Goal: Task Accomplishment & Management: Manage account settings

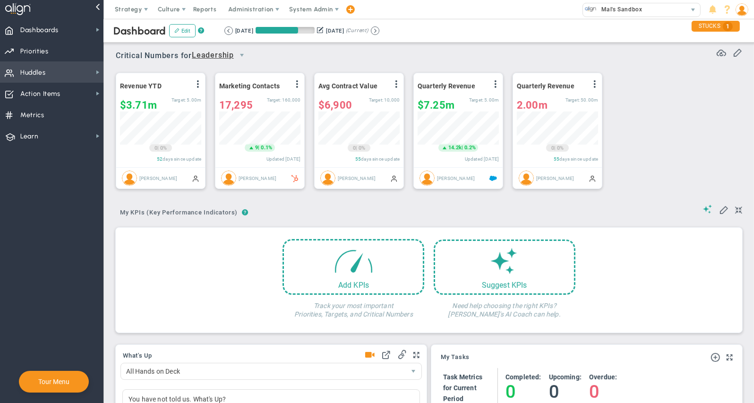
click at [43, 76] on span "Huddles" at bounding box center [33, 73] width 26 height 20
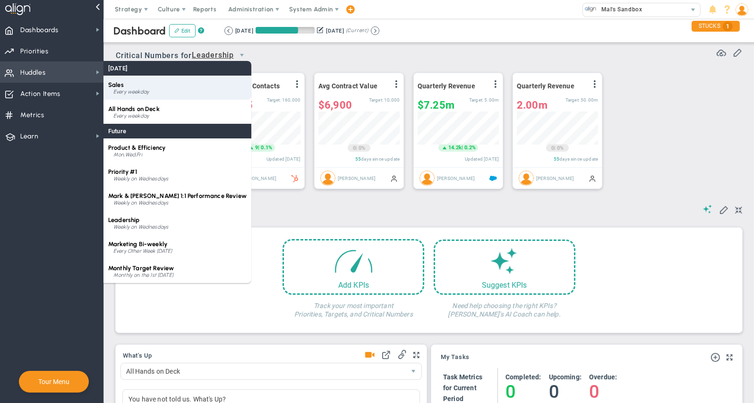
click at [169, 92] on div "Every weekday" at bounding box center [179, 92] width 133 height 6
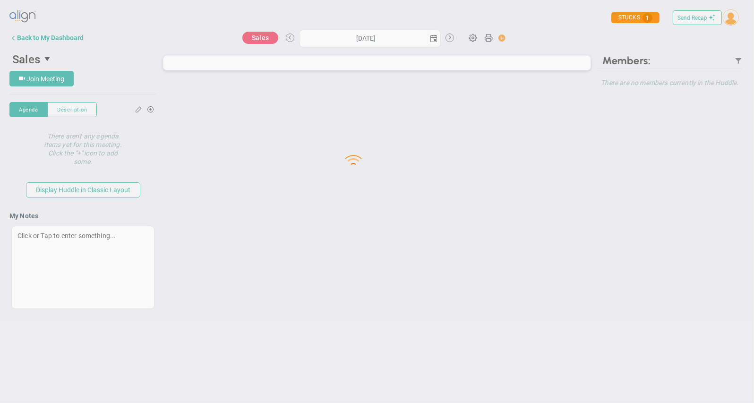
type input "[DATE]"
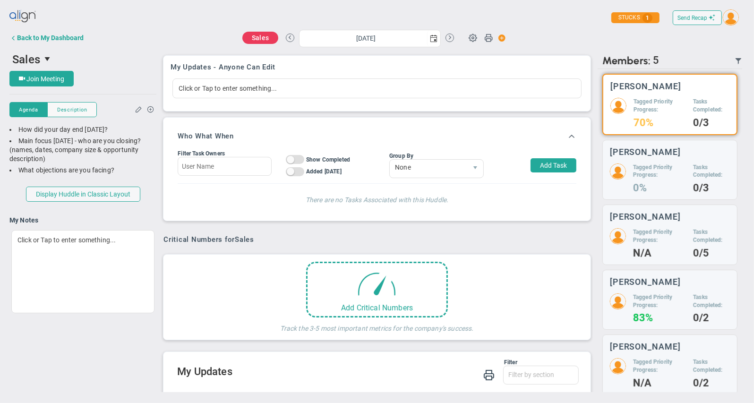
click at [557, 164] on button "Add Task" at bounding box center [554, 165] width 46 height 14
type input "[PERSON_NAME]"
type input "[DATE]"
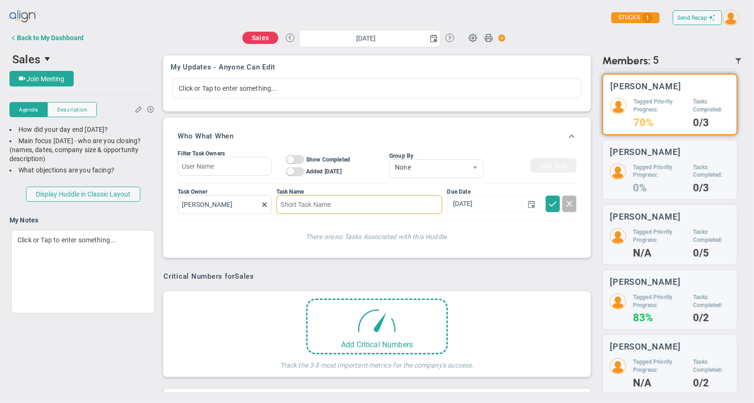
click at [334, 207] on input at bounding box center [359, 204] width 166 height 19
type input "test tasks"
click at [482, 205] on input "[DATE]" at bounding box center [485, 203] width 75 height 17
click at [555, 205] on span at bounding box center [552, 202] width 9 height 9
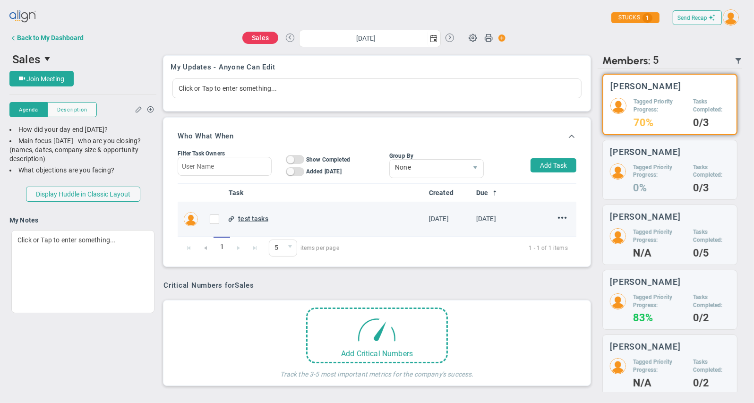
scroll to position [5, 0]
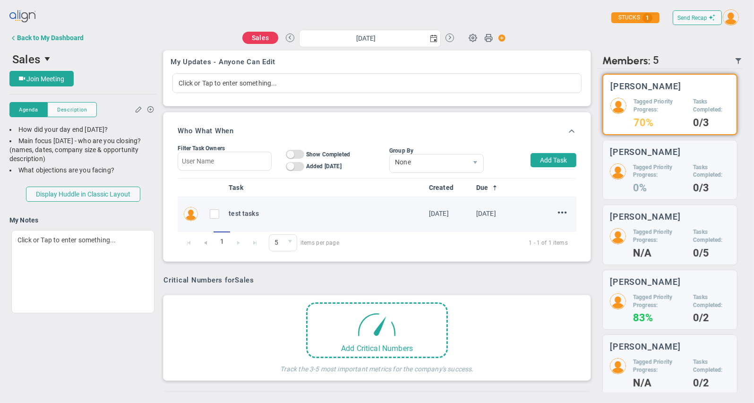
click at [562, 214] on span at bounding box center [562, 212] width 9 height 9
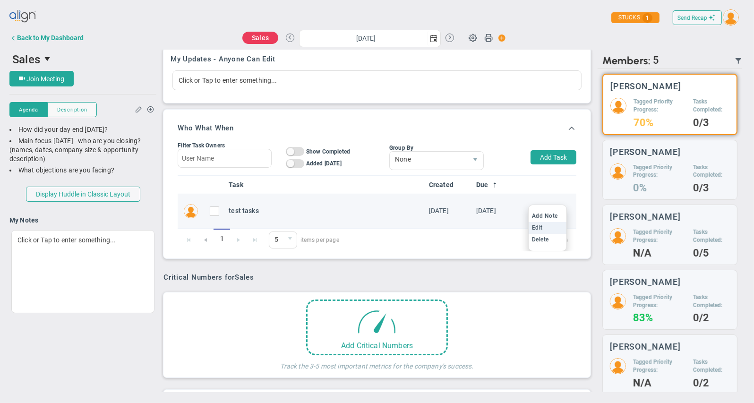
click at [554, 230] on li "Edit" at bounding box center [548, 228] width 38 height 12
type input "[DATE]"
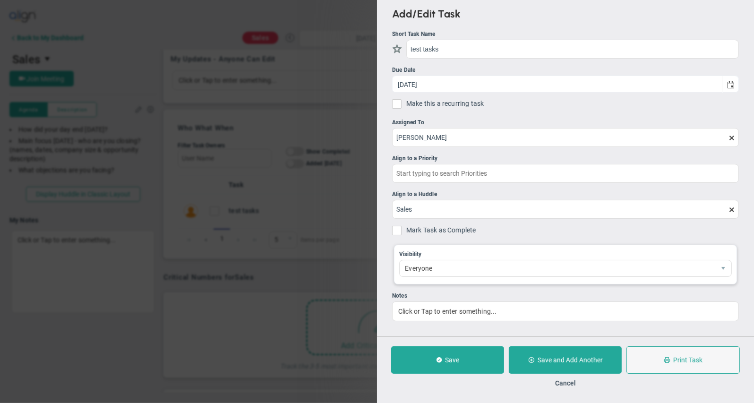
click at [400, 104] on input "Make this a recurring task" at bounding box center [399, 105] width 9 height 9
checkbox input "true"
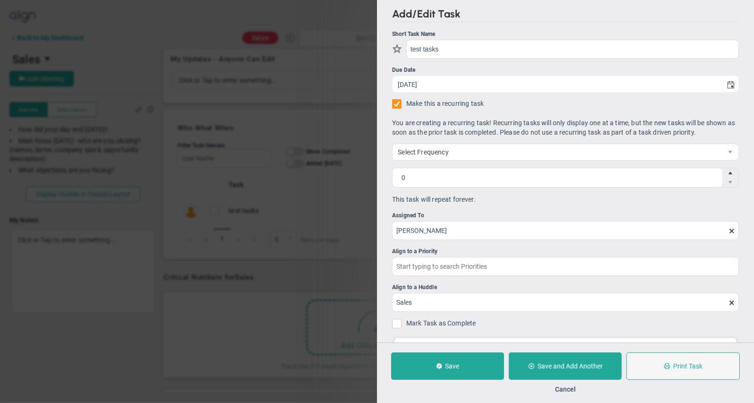
click at [568, 391] on button "Cancel" at bounding box center [565, 390] width 21 height 8
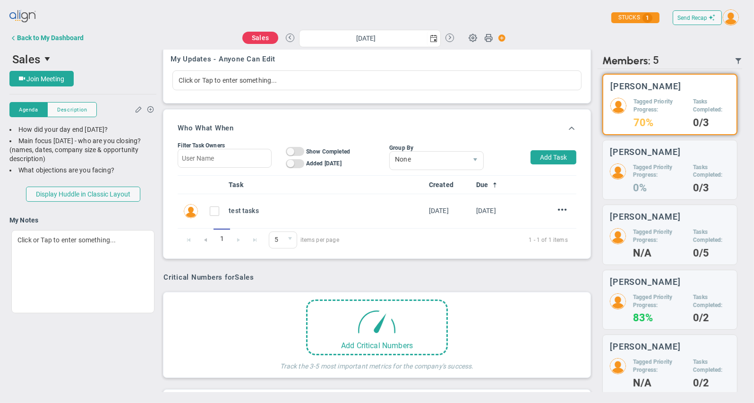
drag, startPoint x: 36, startPoint y: 20, endPoint x: 32, endPoint y: 17, distance: 5.3
click at [36, 20] on img at bounding box center [22, 16] width 27 height 19
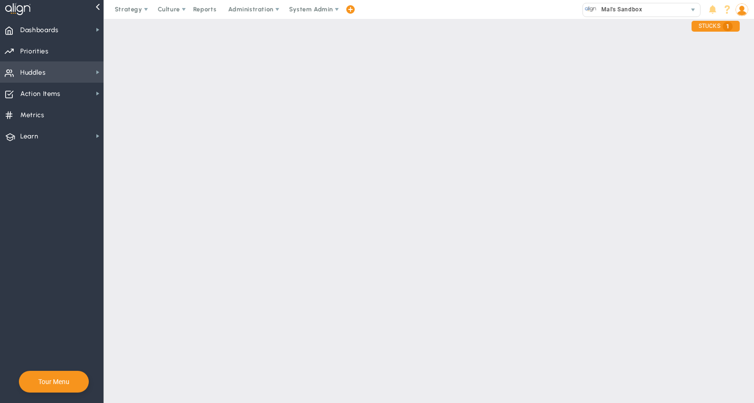
drag, startPoint x: 27, startPoint y: 17, endPoint x: 76, endPoint y: 69, distance: 71.2
click at [27, 17] on div at bounding box center [18, 9] width 27 height 19
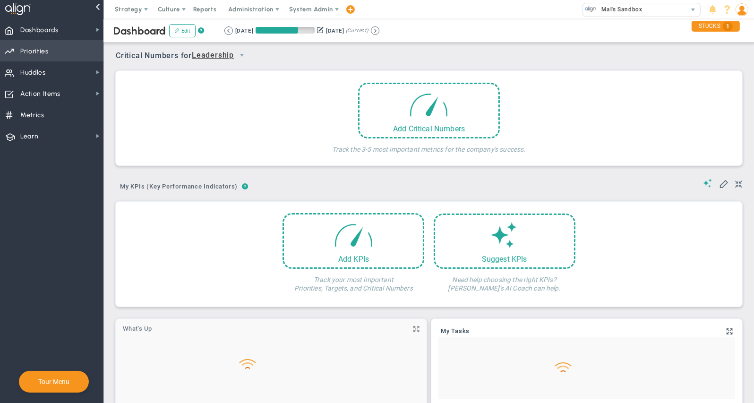
click at [65, 52] on span "Priorities OKR Tree Priorities OKRs" at bounding box center [51, 50] width 103 height 21
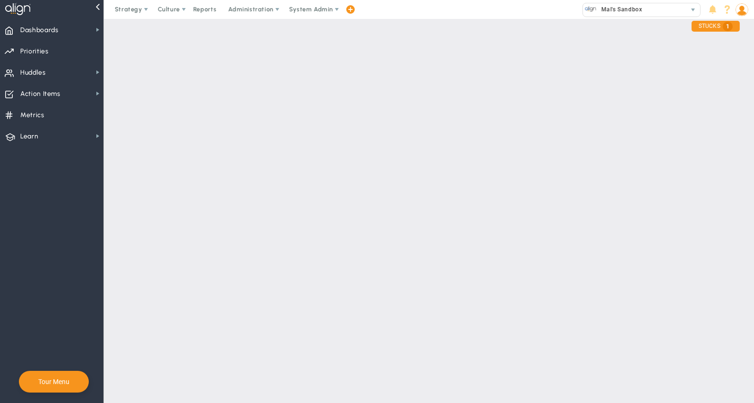
checkbox input "false"
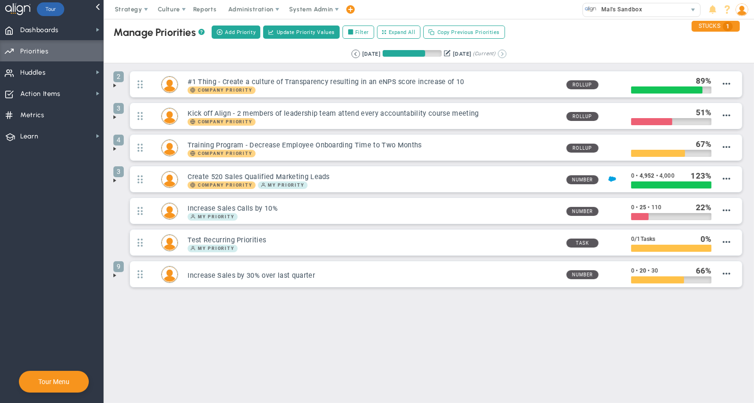
click at [507, 53] on button at bounding box center [502, 54] width 9 height 9
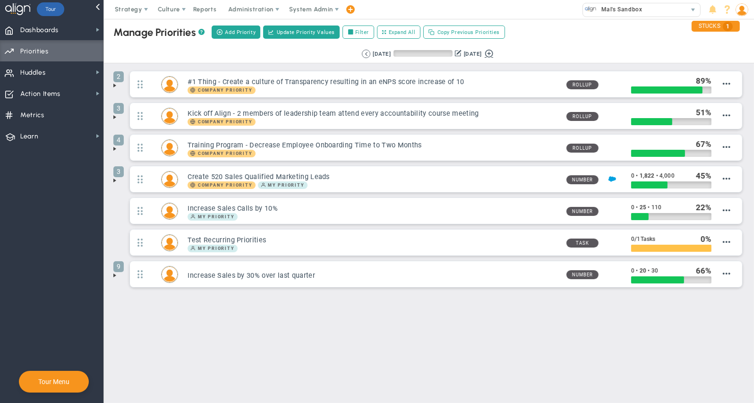
click at [496, 54] on button at bounding box center [489, 52] width 14 height 11
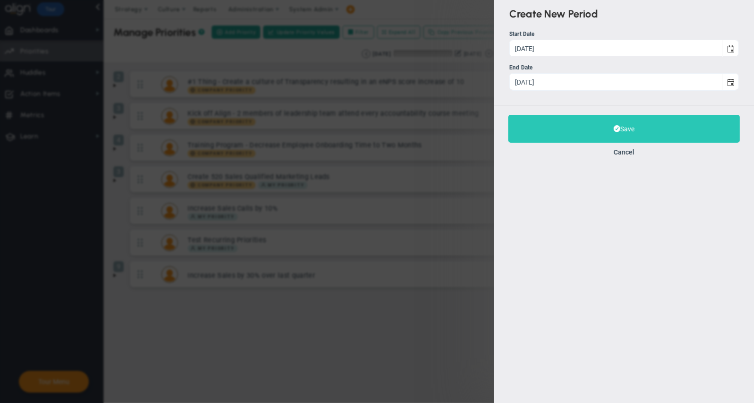
click at [631, 135] on button "Save" at bounding box center [624, 129] width 232 height 28
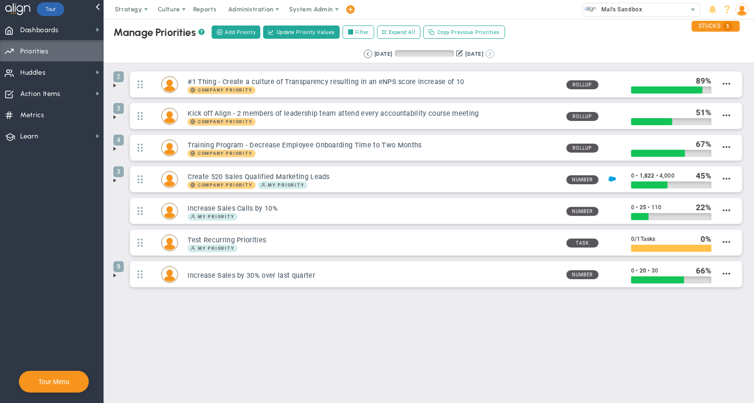
click at [494, 53] on button at bounding box center [490, 54] width 9 height 9
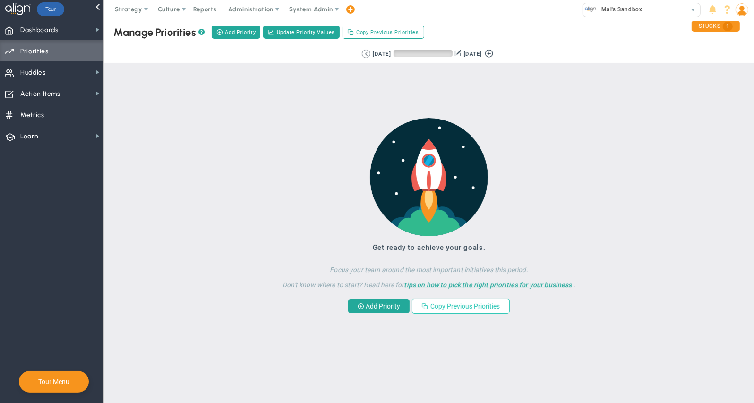
click at [488, 311] on button "Copy Previous Priorities" at bounding box center [461, 306] width 98 height 15
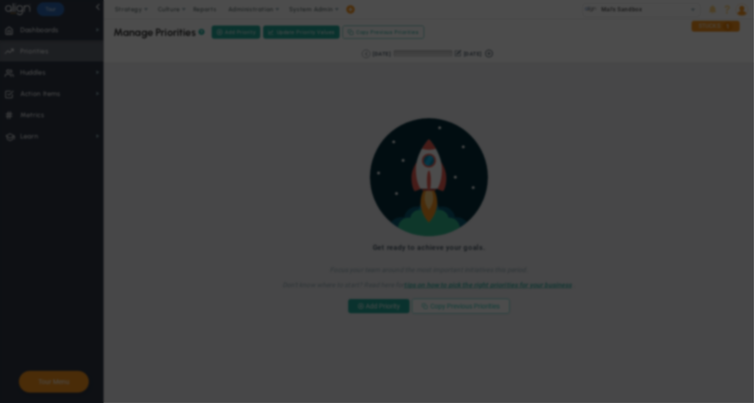
checkbox input "true"
checkbox input "false"
checkbox input "true"
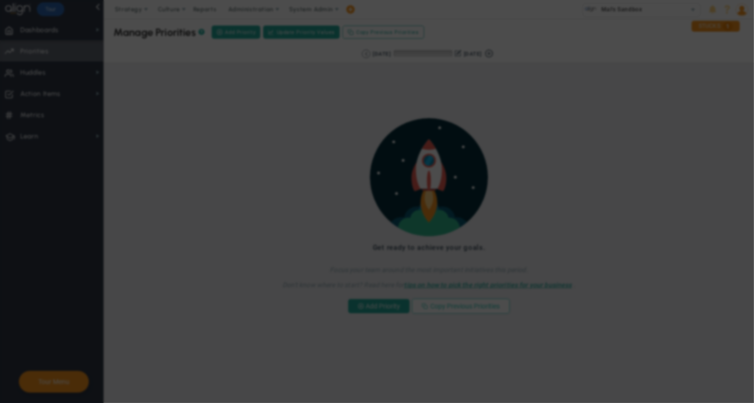
checkbox input "false"
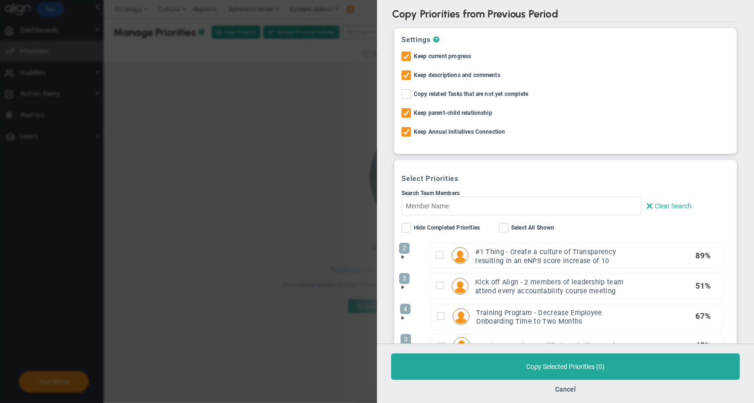
click at [569, 390] on button "Cancel" at bounding box center [565, 390] width 21 height 8
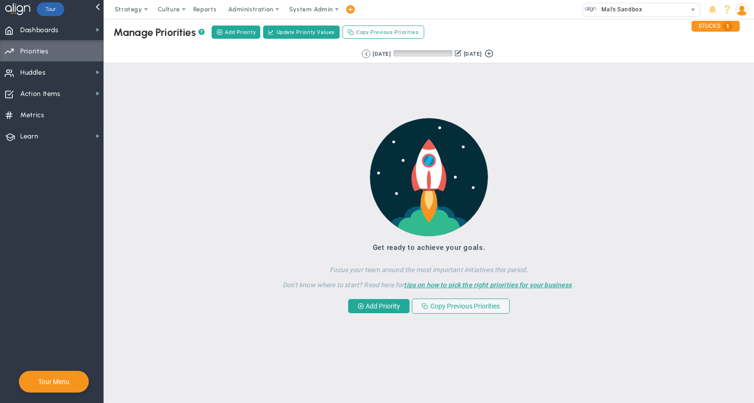
click at [362, 54] on button at bounding box center [366, 54] width 9 height 9
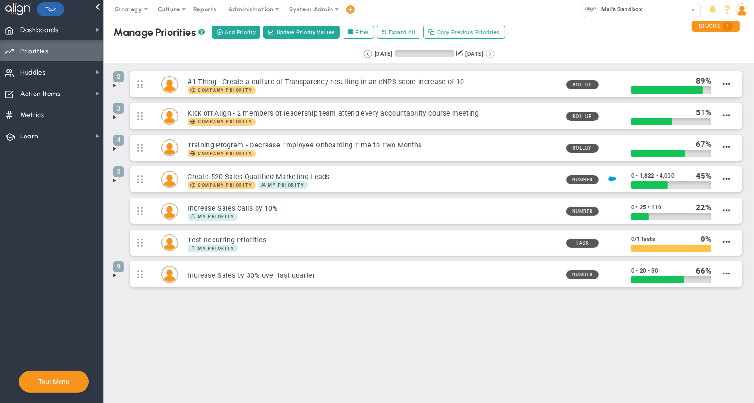
click at [494, 55] on button at bounding box center [490, 54] width 9 height 9
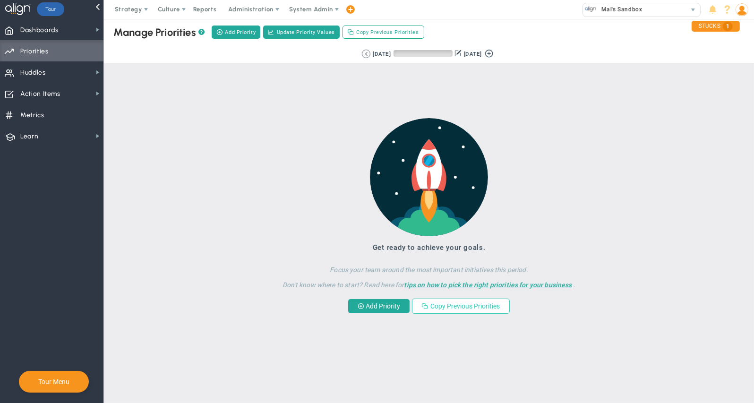
click at [471, 311] on button "Copy Previous Priorities" at bounding box center [461, 306] width 98 height 15
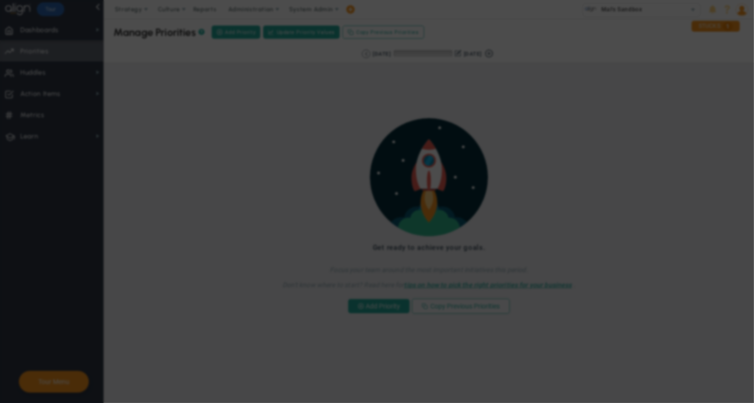
checkbox input "true"
checkbox input "false"
checkbox input "true"
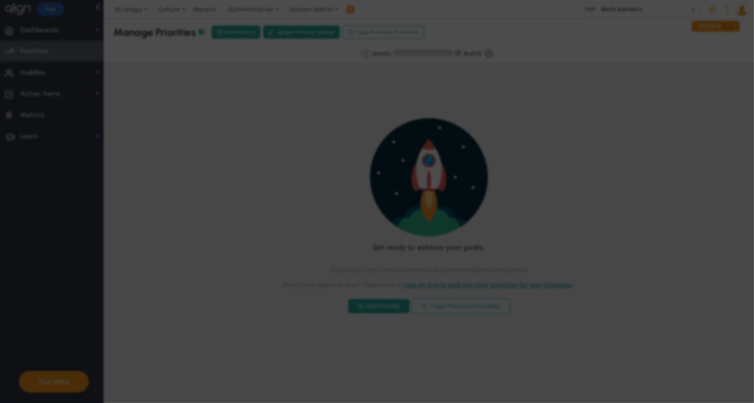
checkbox input "false"
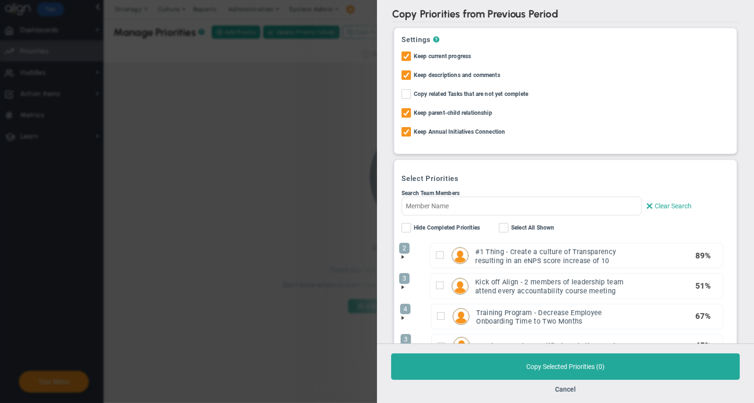
click at [275, 69] on div "Copy OKRs from Previous Period Copy Priorities from Previous Period Settings ? …" at bounding box center [377, 201] width 754 height 403
drag, startPoint x: 563, startPoint y: 387, endPoint x: 568, endPoint y: 369, distance: 18.6
click at [563, 387] on button "Cancel" at bounding box center [565, 390] width 21 height 8
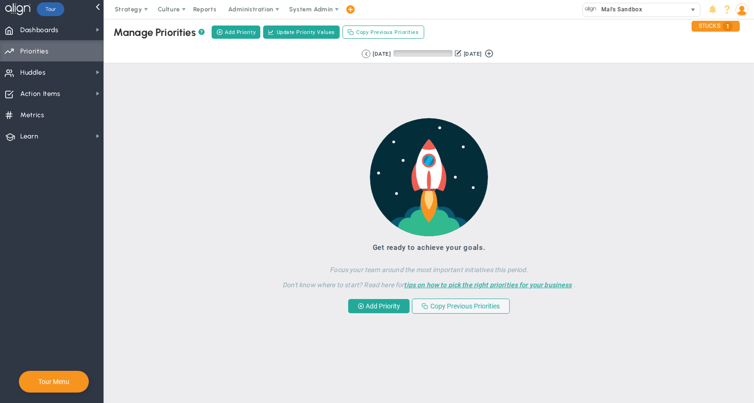
click at [640, 8] on span "Mal's Sandbox" at bounding box center [619, 9] width 45 height 12
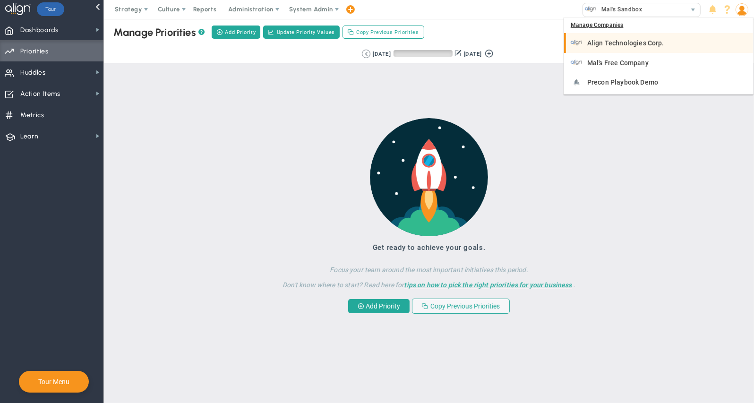
click at [627, 41] on span "Align Technologies Corp." at bounding box center [625, 43] width 77 height 7
